Goal: Information Seeking & Learning: Learn about a topic

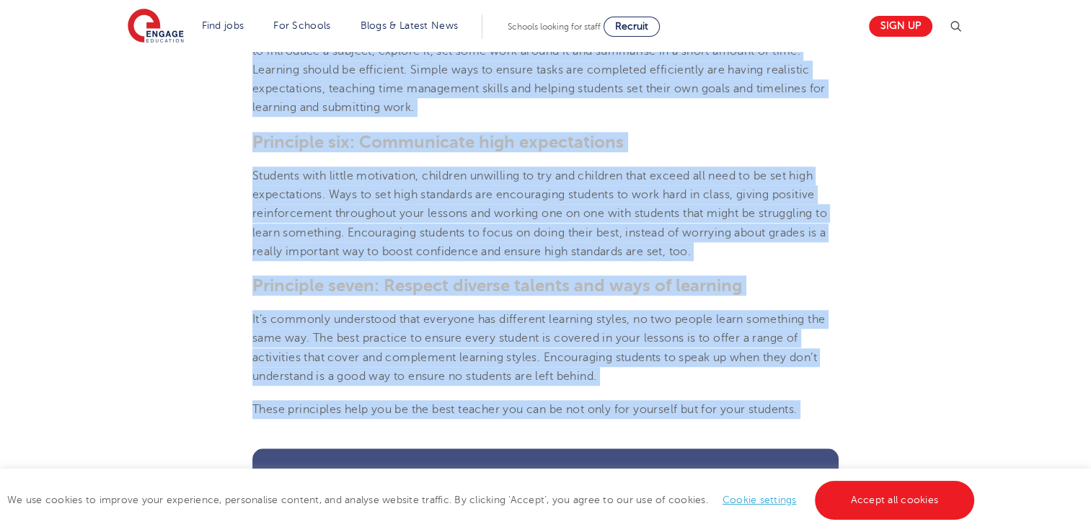
scroll to position [1321, 0]
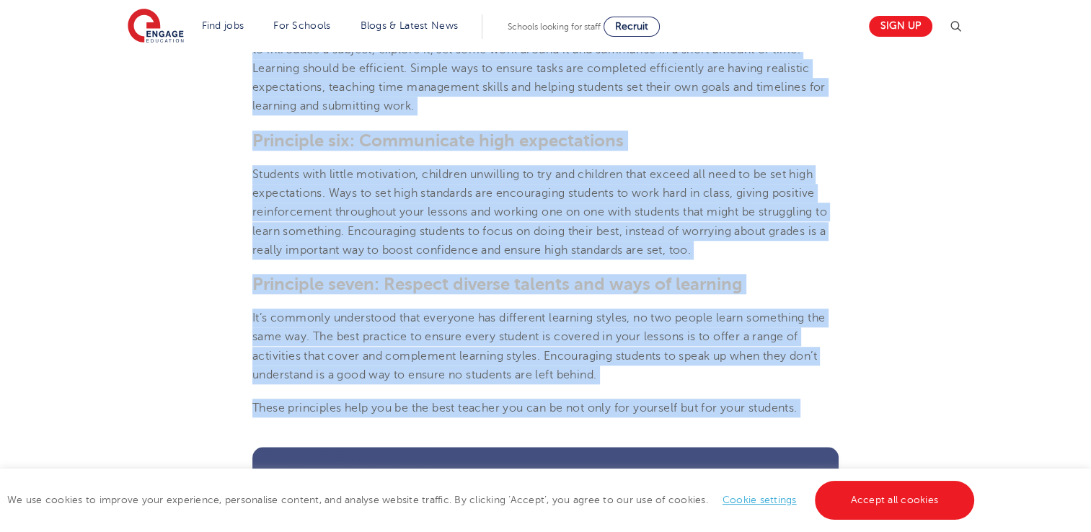
drag, startPoint x: 252, startPoint y: 224, endPoint x: 764, endPoint y: 435, distance: 554.3
copy section "Loremipsu dol: Sitametco adipisc elitsed doeiusmo tem incidid Utl et dolor magn…"
